Goal: Information Seeking & Learning: Learn about a topic

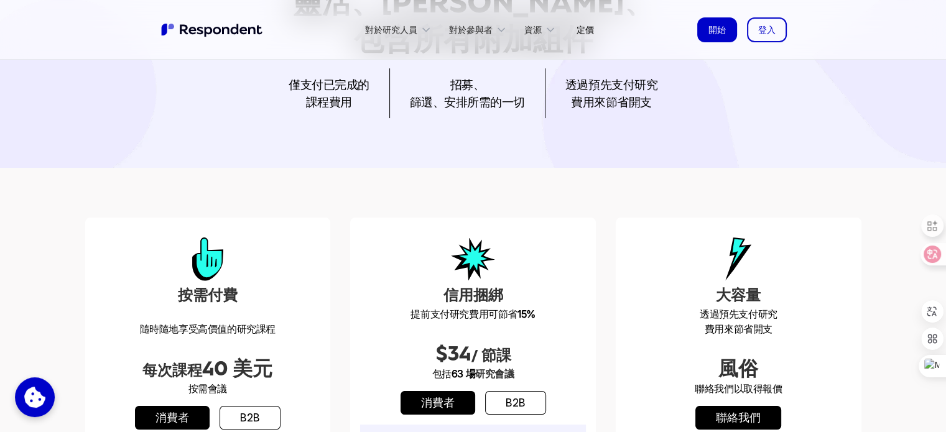
scroll to position [62, 0]
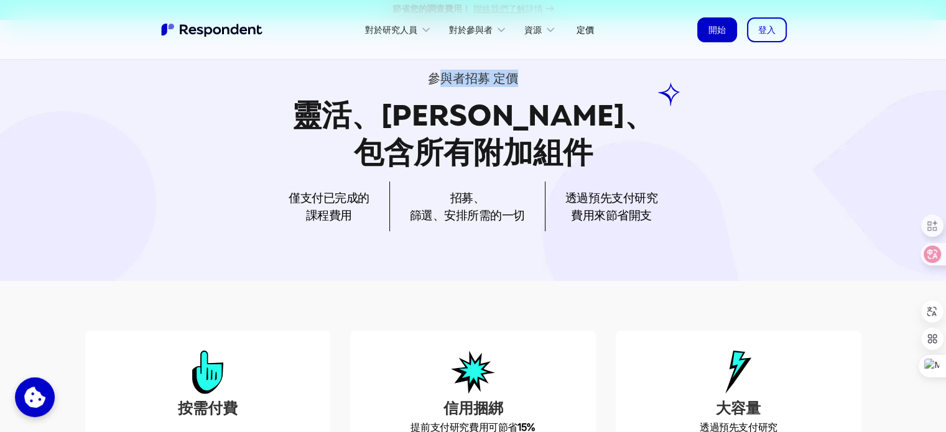
drag, startPoint x: 438, startPoint y: 76, endPoint x: 528, endPoint y: 72, distance: 90.2
click at [528, 72] on div "參與者招募 定價" at bounding box center [473, 78] width 776 height 17
drag, startPoint x: 632, startPoint y: 208, endPoint x: 579, endPoint y: 208, distance: 52.2
click at [579, 208] on font "費用來節省開支" at bounding box center [611, 215] width 81 height 15
click at [352, 236] on div "參與者招募 定價 靈活、實惠、 包含所有附加組件 僅支付已完成的 課程費用 招募、 篩選、安排所需的一切 透過預先支付研究 費用來節省開支" at bounding box center [473, 150] width 946 height 261
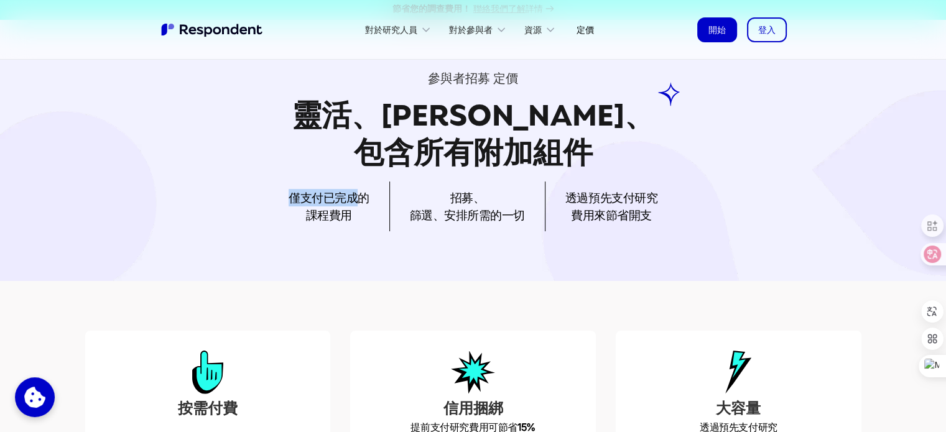
drag, startPoint x: 286, startPoint y: 201, endPoint x: 362, endPoint y: 201, distance: 76.5
click at [362, 201] on div "僅支付已完成的 課程費用 招募、 篩選、安排所需的一切 透過預先支付研究 費用來節省開支" at bounding box center [473, 207] width 776 height 50
click at [495, 190] on p "招募、 篩選、安排所需的一切" at bounding box center [467, 206] width 115 height 35
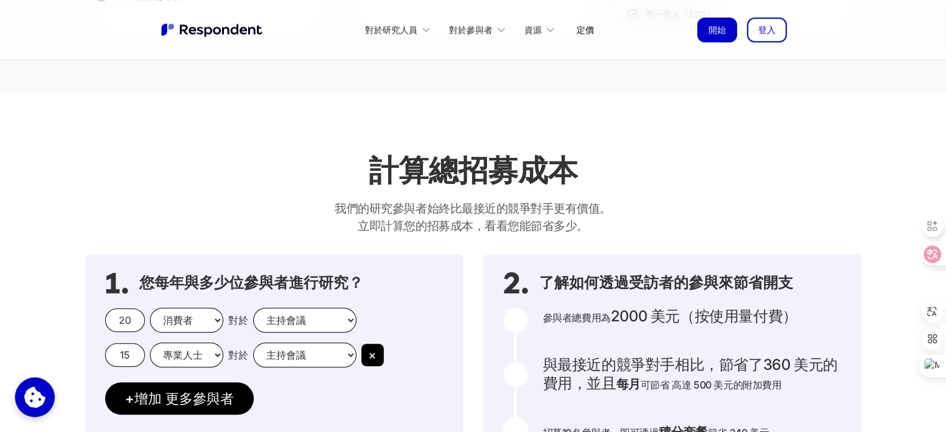
scroll to position [995, 0]
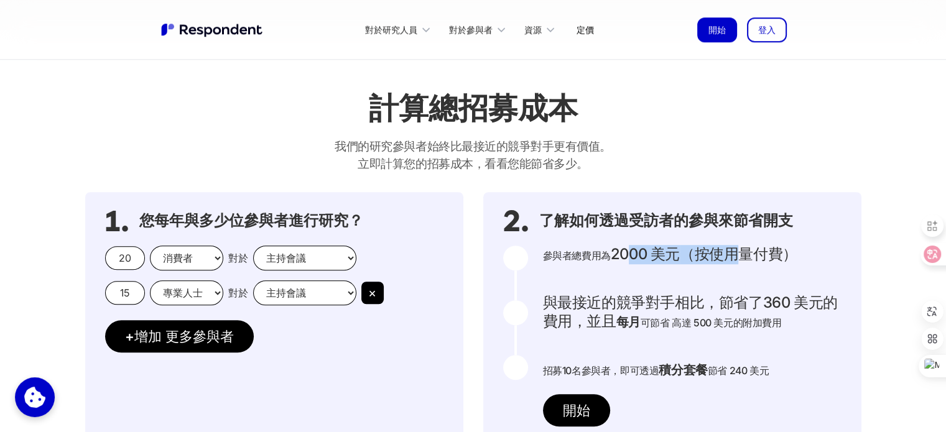
drag, startPoint x: 625, startPoint y: 252, endPoint x: 739, endPoint y: 252, distance: 113.8
click at [739, 252] on font "參與者總費用為 2000 美元 （按使用量付費）" at bounding box center [670, 255] width 254 height 12
click at [584, 262] on p "參與者總費用為 2000 美元 （按使用量付費） 聯絡我們，了解參與者的總費用 客製化定價" at bounding box center [670, 255] width 254 height 19
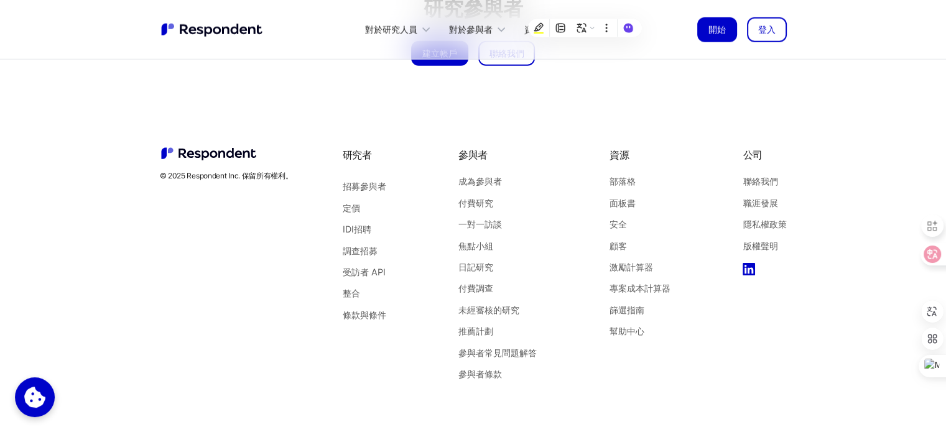
scroll to position [3043, 0]
click at [366, 252] on font "調查招募" at bounding box center [360, 251] width 35 height 11
